Goal: Task Accomplishment & Management: Manage account settings

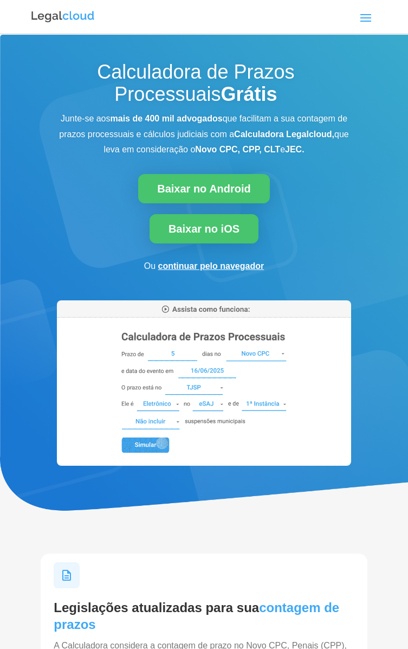
click at [366, 16] on span at bounding box center [365, 17] width 17 height 17
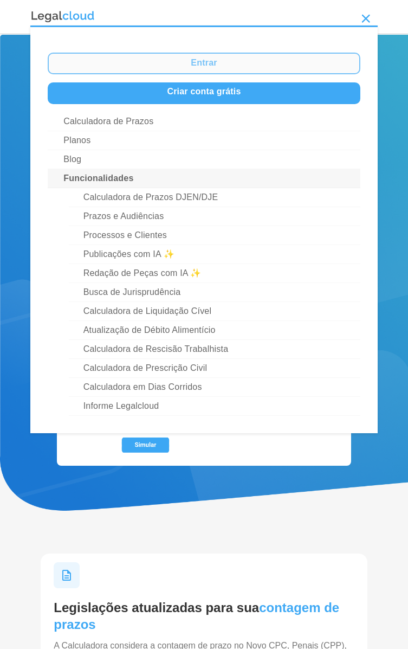
click at [151, 66] on link "Entrar" at bounding box center [204, 64] width 312 height 22
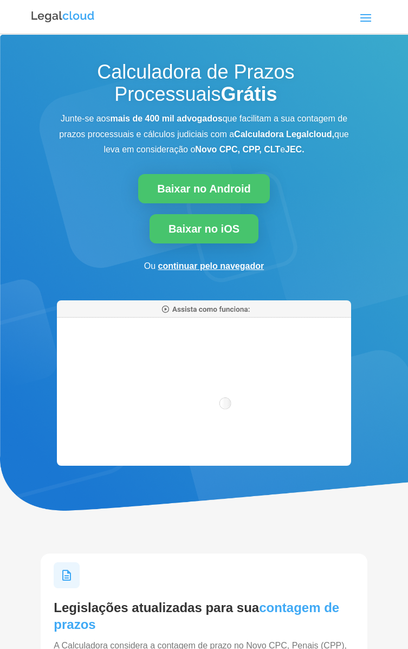
click at [368, 19] on span at bounding box center [365, 17] width 17 height 17
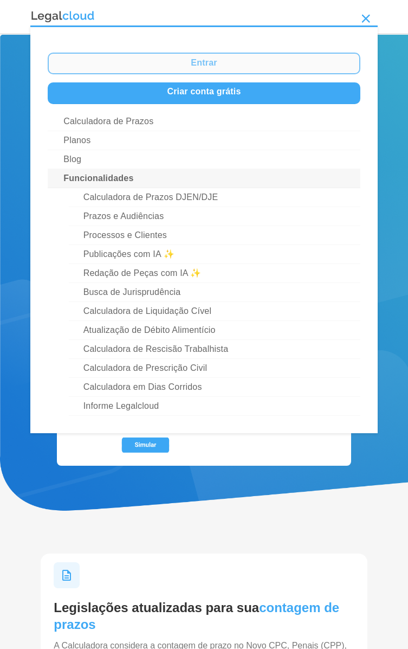
click at [115, 73] on link "Entrar" at bounding box center [204, 64] width 312 height 22
